Goal: Entertainment & Leisure: Consume media (video, audio)

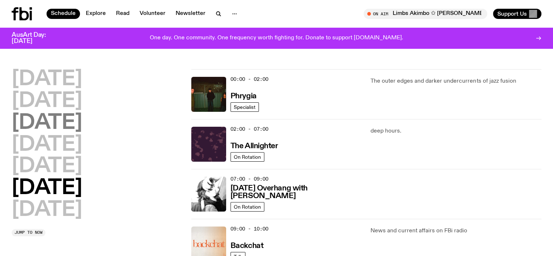
click at [71, 125] on h2 "[DATE]" at bounding box center [47, 123] width 71 height 20
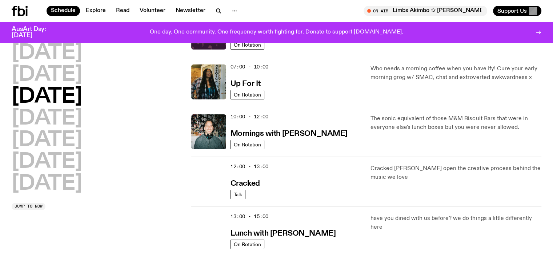
scroll to position [57, 0]
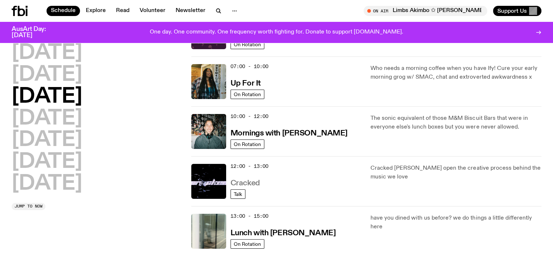
click at [249, 182] on h3 "Cracked" at bounding box center [244, 183] width 29 height 8
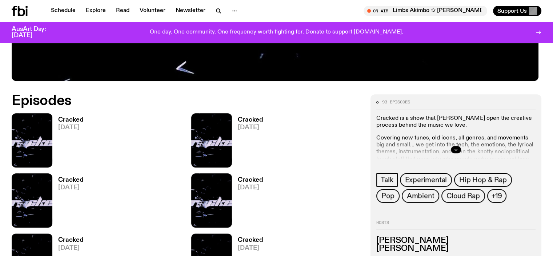
scroll to position [359, 0]
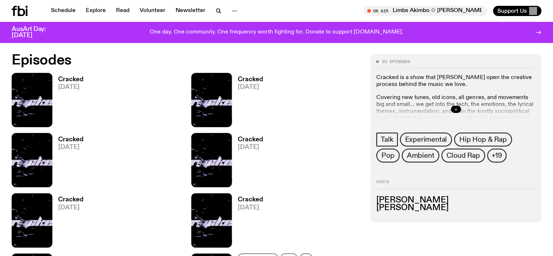
click at [61, 84] on span "[DATE]" at bounding box center [70, 87] width 25 height 6
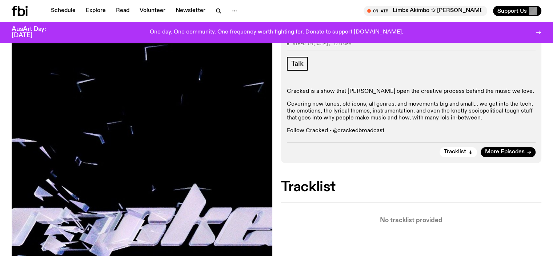
scroll to position [32, 0]
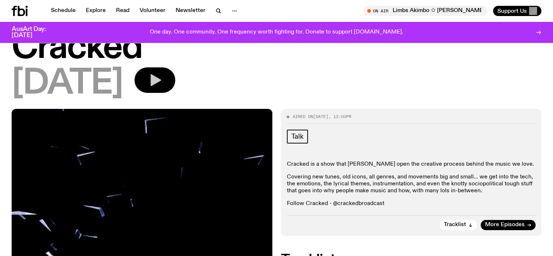
click at [167, 85] on button "button" at bounding box center [155, 79] width 41 height 25
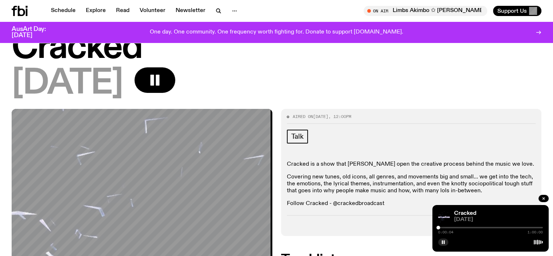
drag, startPoint x: 439, startPoint y: 228, endPoint x: 468, endPoint y: 226, distance: 28.8
click at [468, 226] on div at bounding box center [468, 227] width 4 height 4
drag, startPoint x: 468, startPoint y: 226, endPoint x: 477, endPoint y: 226, distance: 9.1
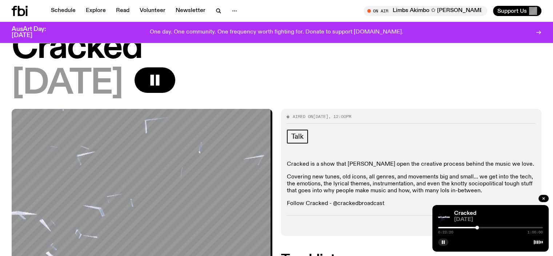
click at [477, 226] on div at bounding box center [477, 227] width 4 height 4
drag, startPoint x: 477, startPoint y: 226, endPoint x: 483, endPoint y: 226, distance: 5.8
click at [483, 226] on div at bounding box center [483, 227] width 4 height 4
click at [486, 226] on div at bounding box center [486, 227] width 4 height 4
click at [489, 228] on div at bounding box center [489, 227] width 4 height 4
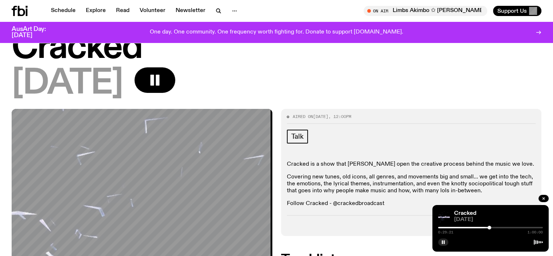
click at [393, 220] on div "Tracklist More Episodes" at bounding box center [411, 222] width 249 height 15
click at [503, 200] on p "Follow Cracked - @crackedbroadcast" at bounding box center [411, 203] width 249 height 7
click at [501, 241] on div at bounding box center [490, 241] width 105 height 9
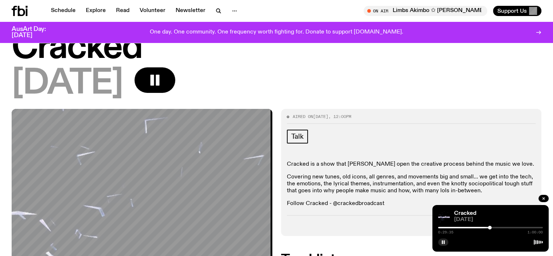
click at [464, 197] on div "Cracked is a show that [PERSON_NAME] open the creative process behind the music…" at bounding box center [411, 184] width 249 height 47
click at [493, 226] on div at bounding box center [493, 227] width 4 height 4
click at [494, 226] on div at bounding box center [494, 227] width 4 height 4
click at [496, 227] on div at bounding box center [496, 227] width 4 height 4
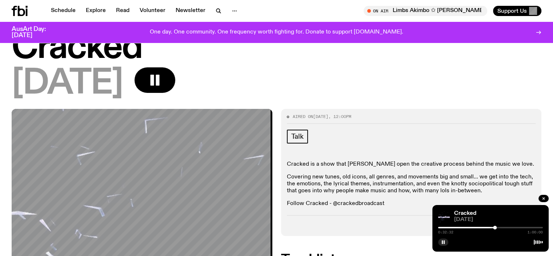
click at [495, 227] on div at bounding box center [495, 227] width 4 height 4
click at [497, 228] on div at bounding box center [497, 227] width 4 height 4
click at [500, 228] on div at bounding box center [500, 227] width 4 height 4
click at [502, 228] on div at bounding box center [502, 227] width 4 height 4
click at [503, 228] on div at bounding box center [503, 227] width 4 height 4
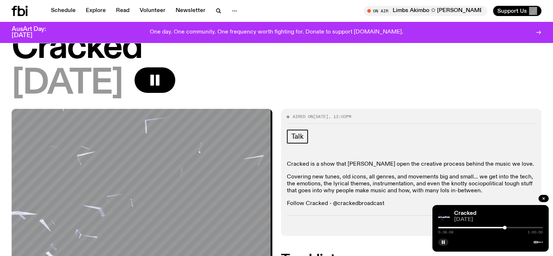
click at [485, 225] on div "0:38:08 1:00:00" at bounding box center [490, 229] width 105 height 9
click at [489, 228] on div at bounding box center [452, 226] width 105 height 1
click at [446, 242] on button "button" at bounding box center [443, 241] width 10 height 7
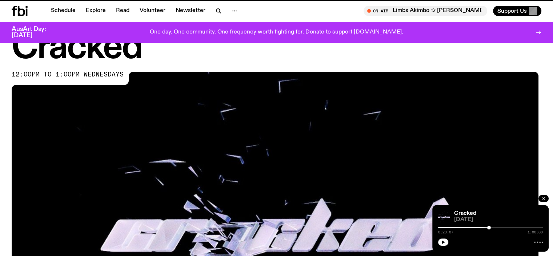
scroll to position [359, 0]
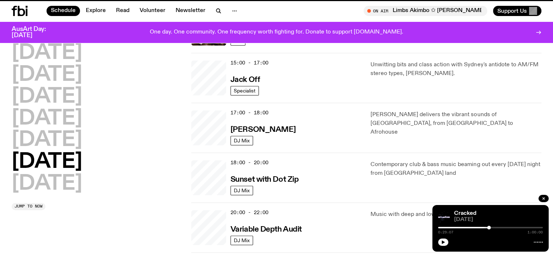
scroll to position [57, 0]
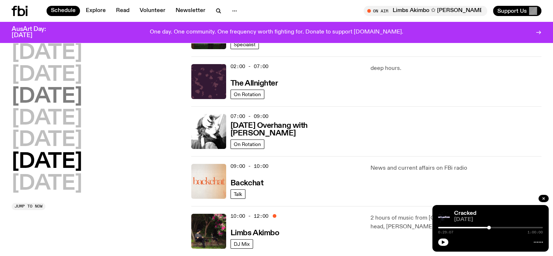
click at [82, 89] on h2 "[DATE]" at bounding box center [47, 97] width 71 height 20
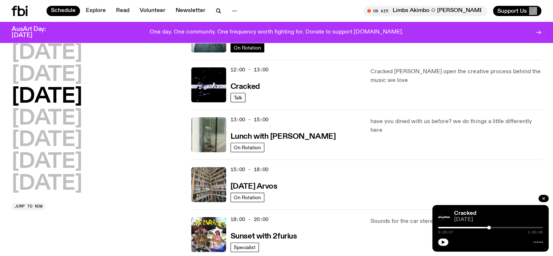
scroll to position [166, 0]
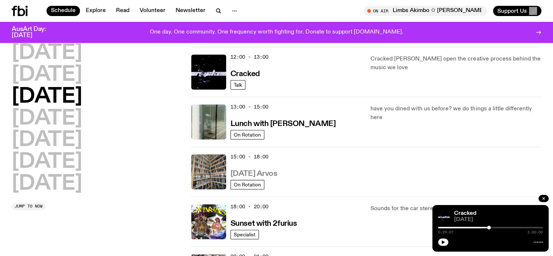
click at [250, 170] on h3 "[DATE] Arvos" at bounding box center [253, 174] width 47 height 8
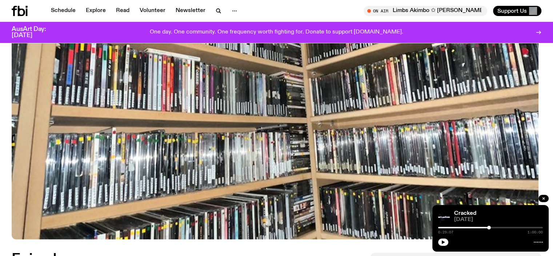
scroll to position [270, 0]
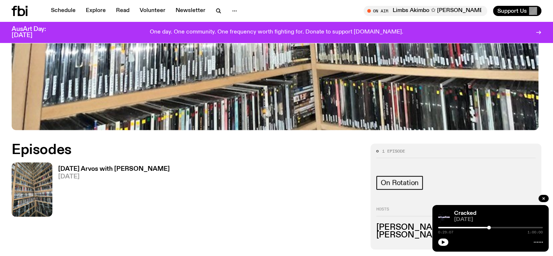
click at [73, 172] on h3 "[DATE] Arvos with [PERSON_NAME]" at bounding box center [114, 169] width 112 height 6
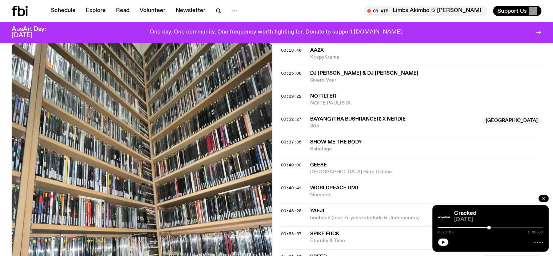
scroll to position [431, 0]
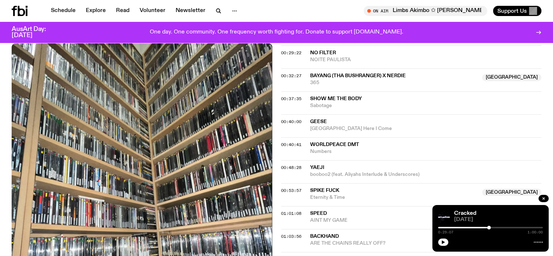
click at [324, 148] on span "Numbers" at bounding box center [426, 151] width 232 height 7
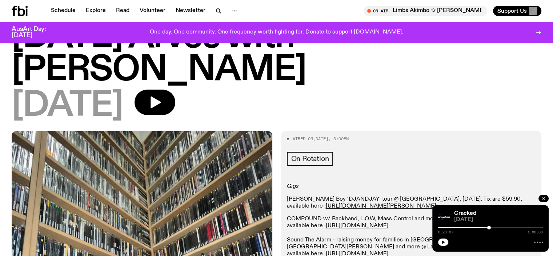
scroll to position [0, 0]
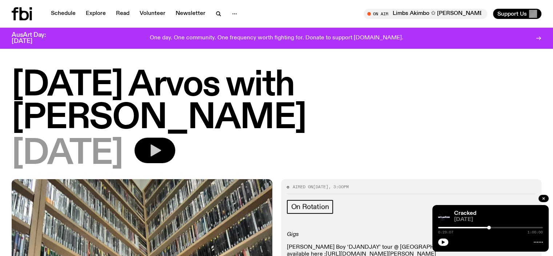
click at [169, 151] on button "button" at bounding box center [155, 149] width 41 height 25
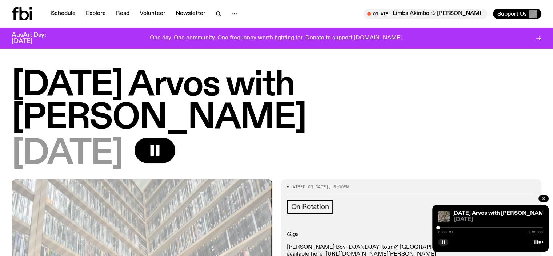
click at [462, 227] on div at bounding box center [490, 226] width 105 height 1
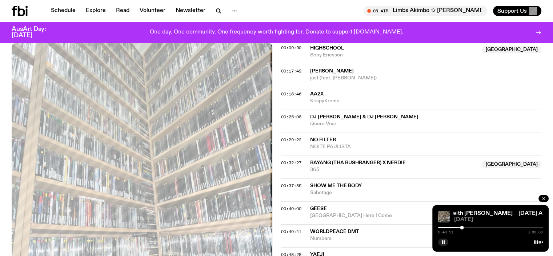
scroll to position [361, 0]
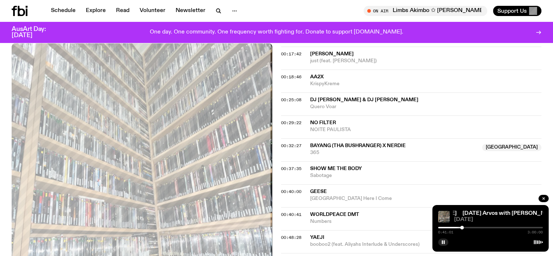
click at [465, 228] on div at bounding box center [490, 226] width 105 height 1
click at [468, 228] on div at bounding box center [490, 226] width 105 height 1
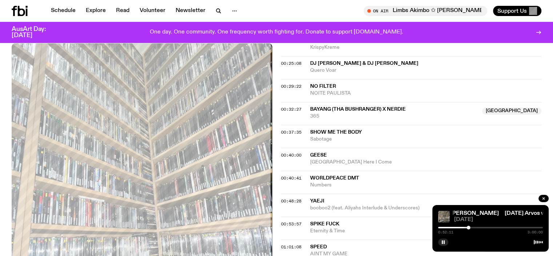
scroll to position [434, 0]
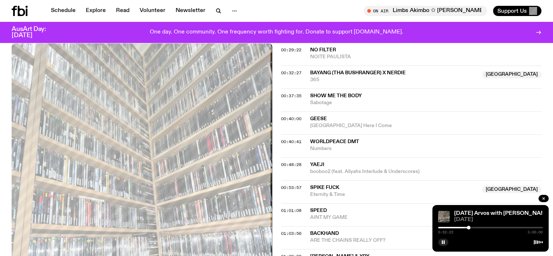
click at [330, 168] on span "booboo2 (feat. Aliyahs Interlude & Underscores)" at bounding box center [426, 171] width 232 height 7
click at [441, 244] on button "button" at bounding box center [443, 241] width 10 height 7
